Goal: Check status: Check status

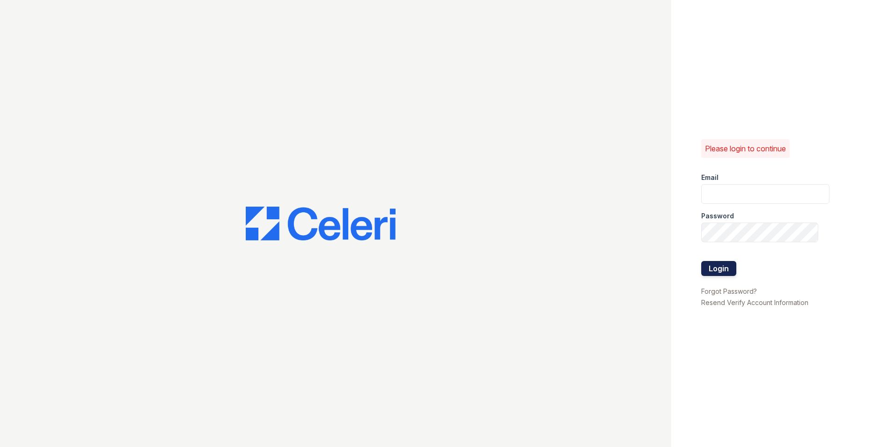
type input "[EMAIL_ADDRESS][DOMAIN_NAME]"
click at [707, 269] on button "Login" at bounding box center [718, 268] width 35 height 15
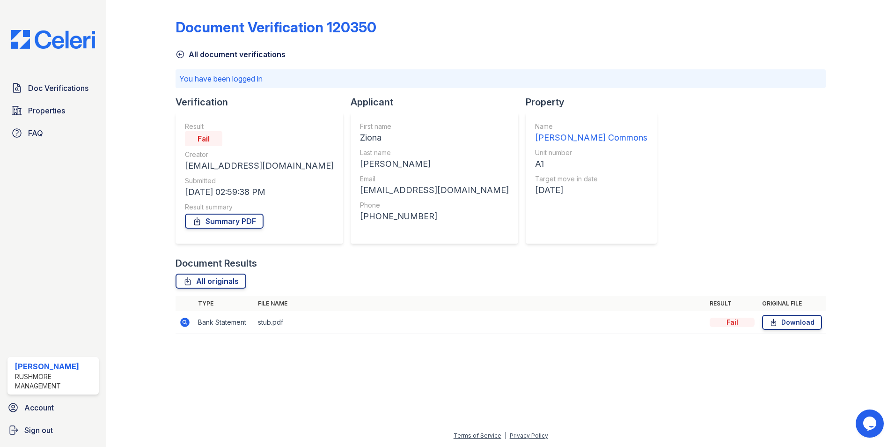
click at [673, 168] on div "Document Verification 120350 All document verifications You have been logged in…" at bounding box center [501, 173] width 650 height 339
click at [49, 80] on link "Doc Verifications" at bounding box center [52, 88] width 91 height 19
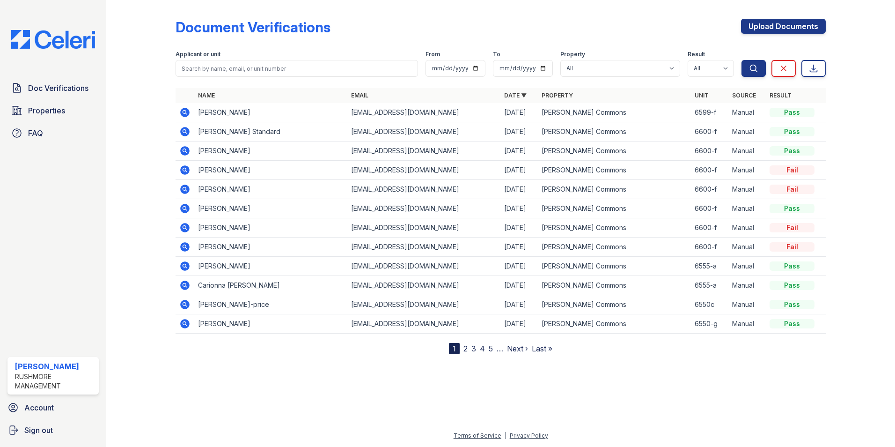
click at [465, 346] on link "2" at bounding box center [466, 348] width 4 height 9
click at [472, 349] on link "1" at bounding box center [471, 348] width 3 height 9
